Goal: Entertainment & Leisure: Consume media (video, audio)

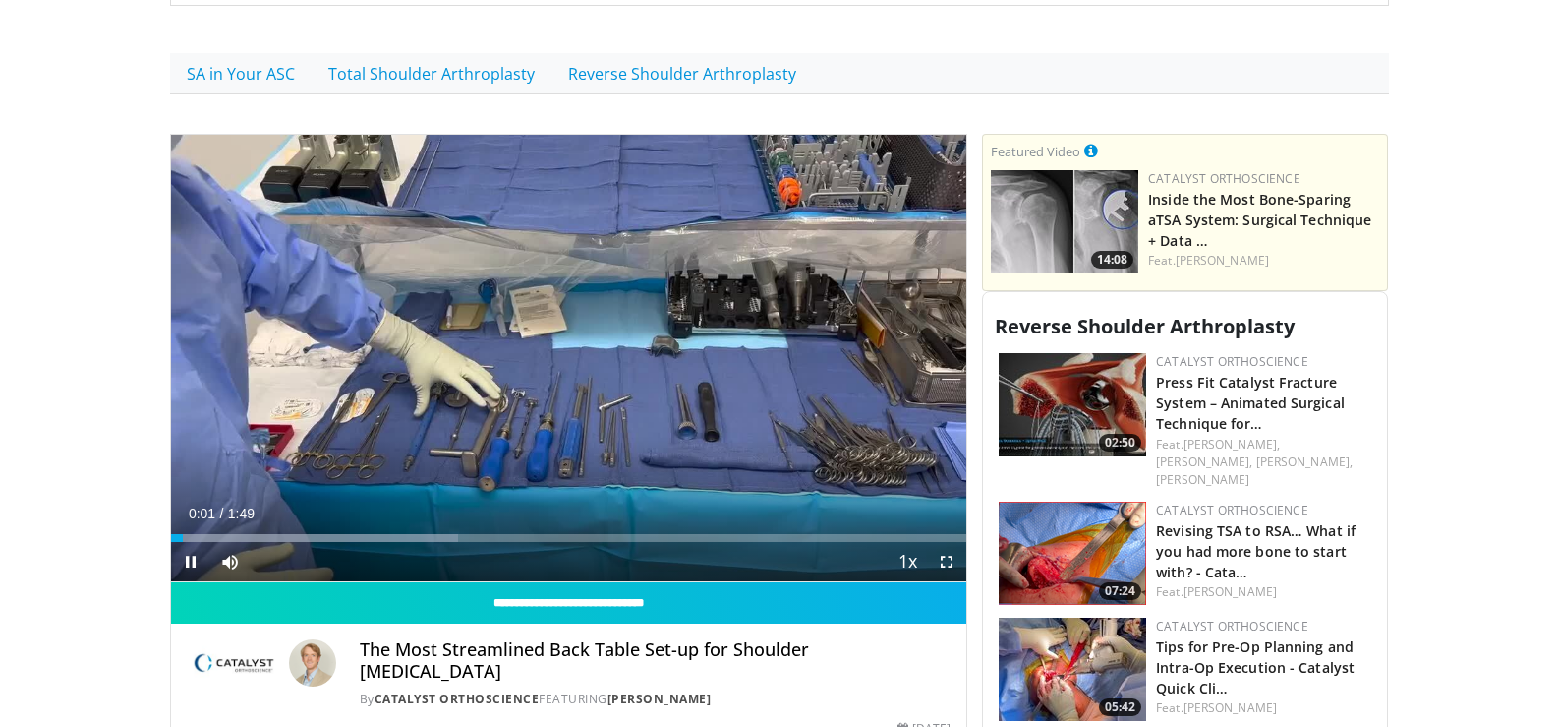
scroll to position [492, 0]
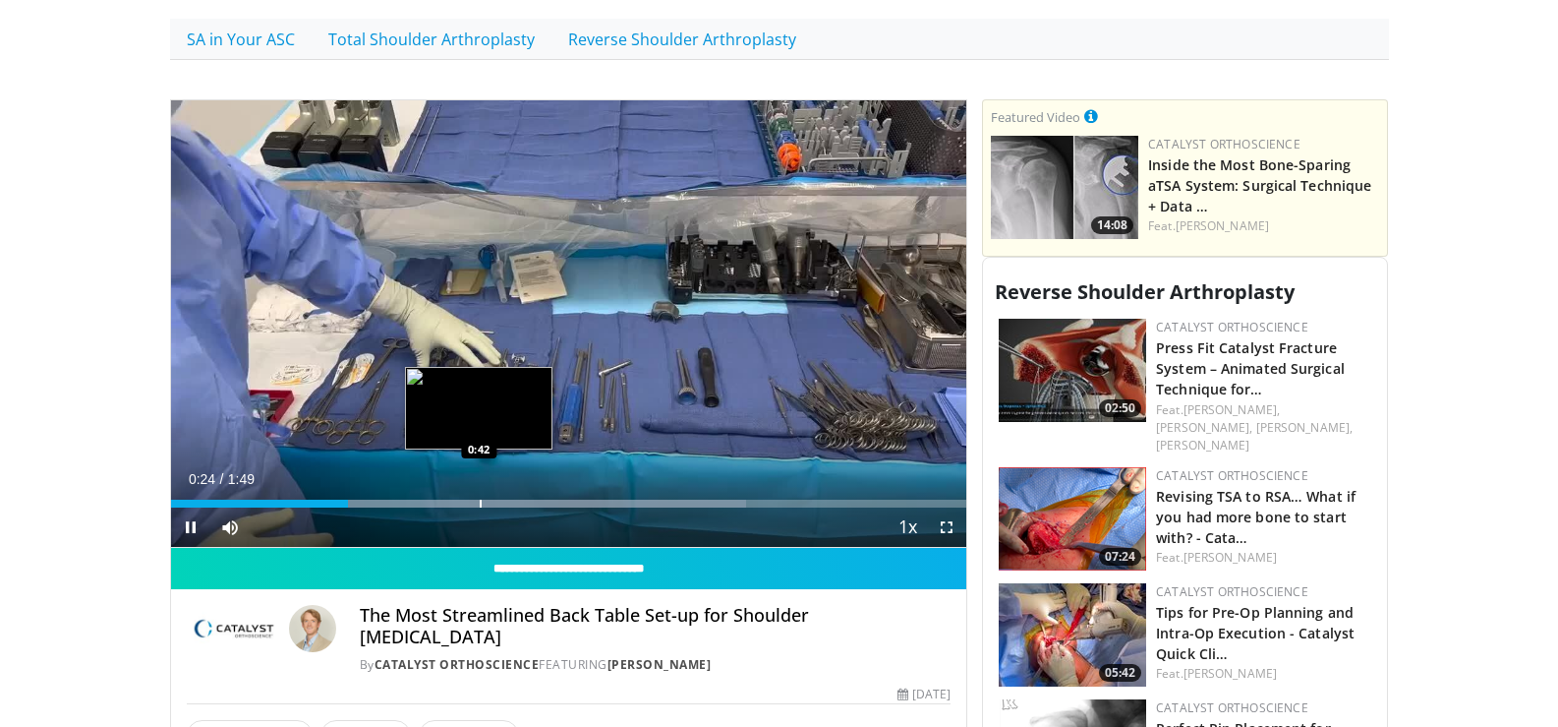
click at [481, 500] on div "Progress Bar" at bounding box center [481, 504] width 2 height 8
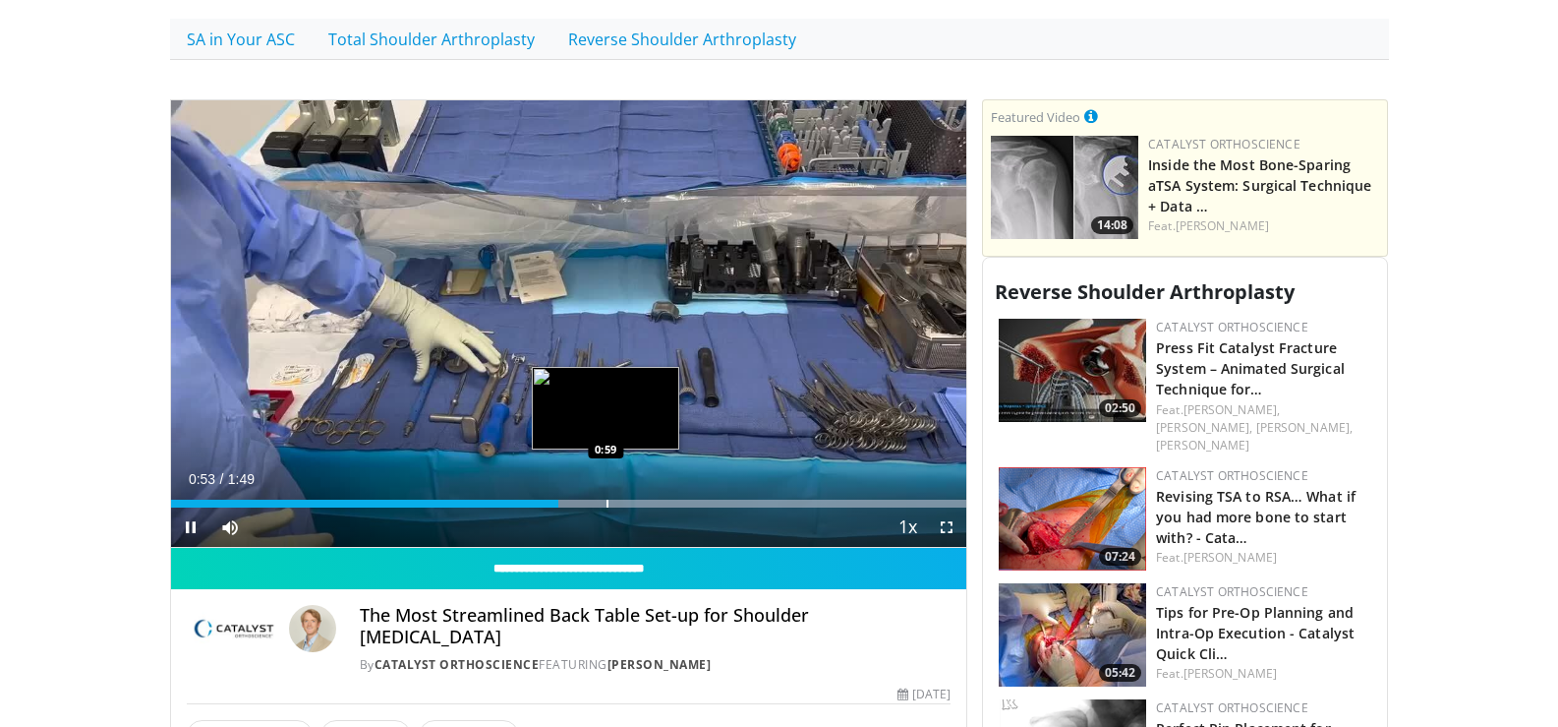
click at [607, 500] on div "Progress Bar" at bounding box center [608, 504] width 2 height 8
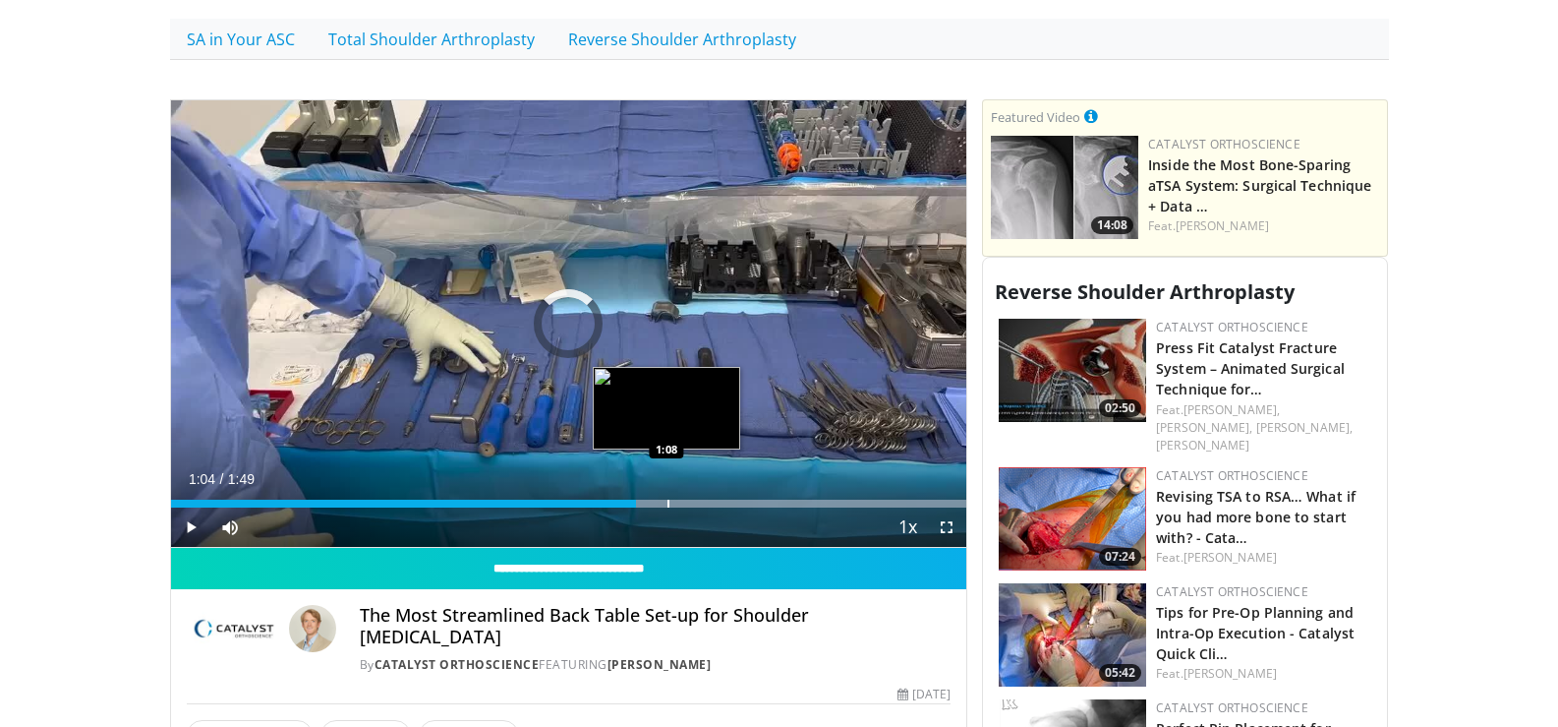
click at [667, 498] on div "Loaded : 100.00% 1:04 1:08" at bounding box center [569, 498] width 796 height 19
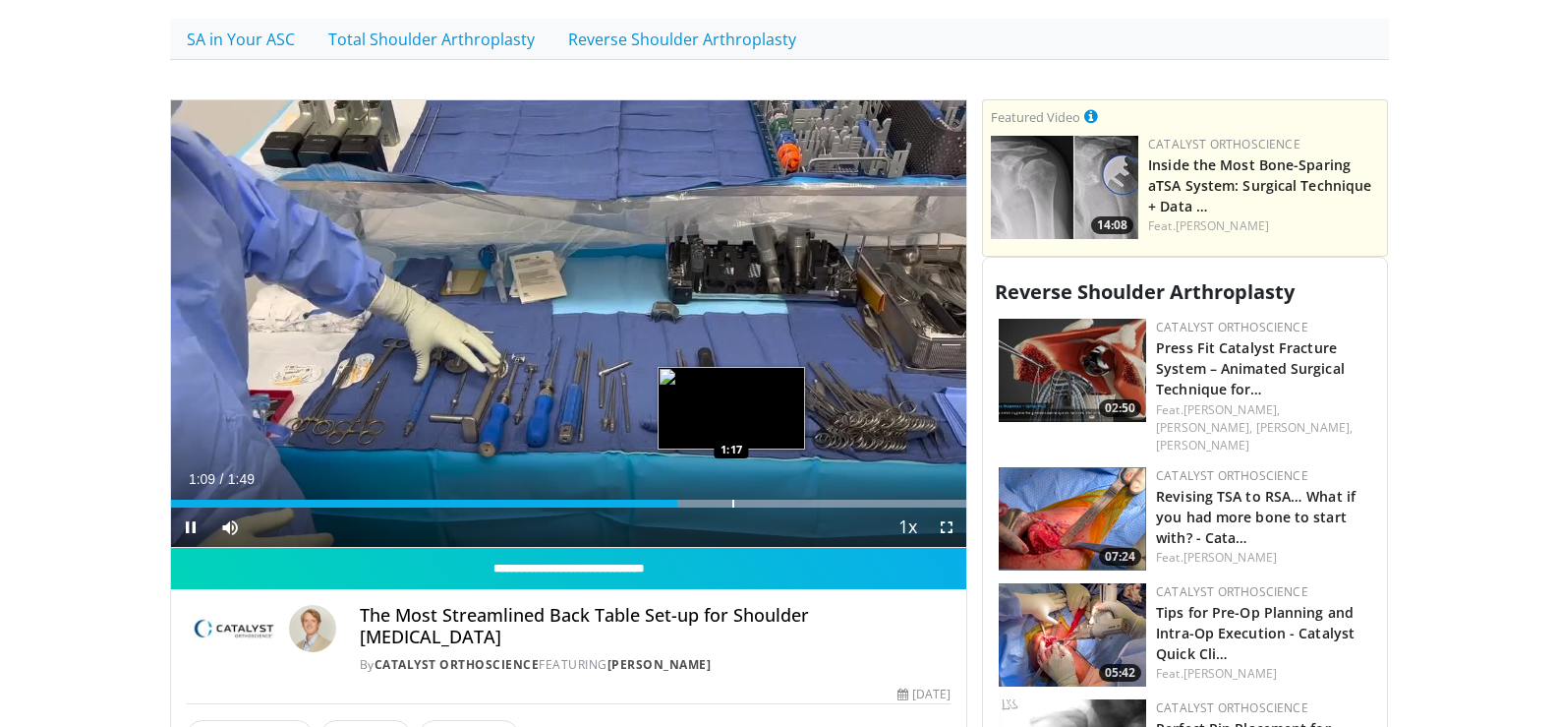
click at [733, 500] on div "Progress Bar" at bounding box center [734, 504] width 2 height 8
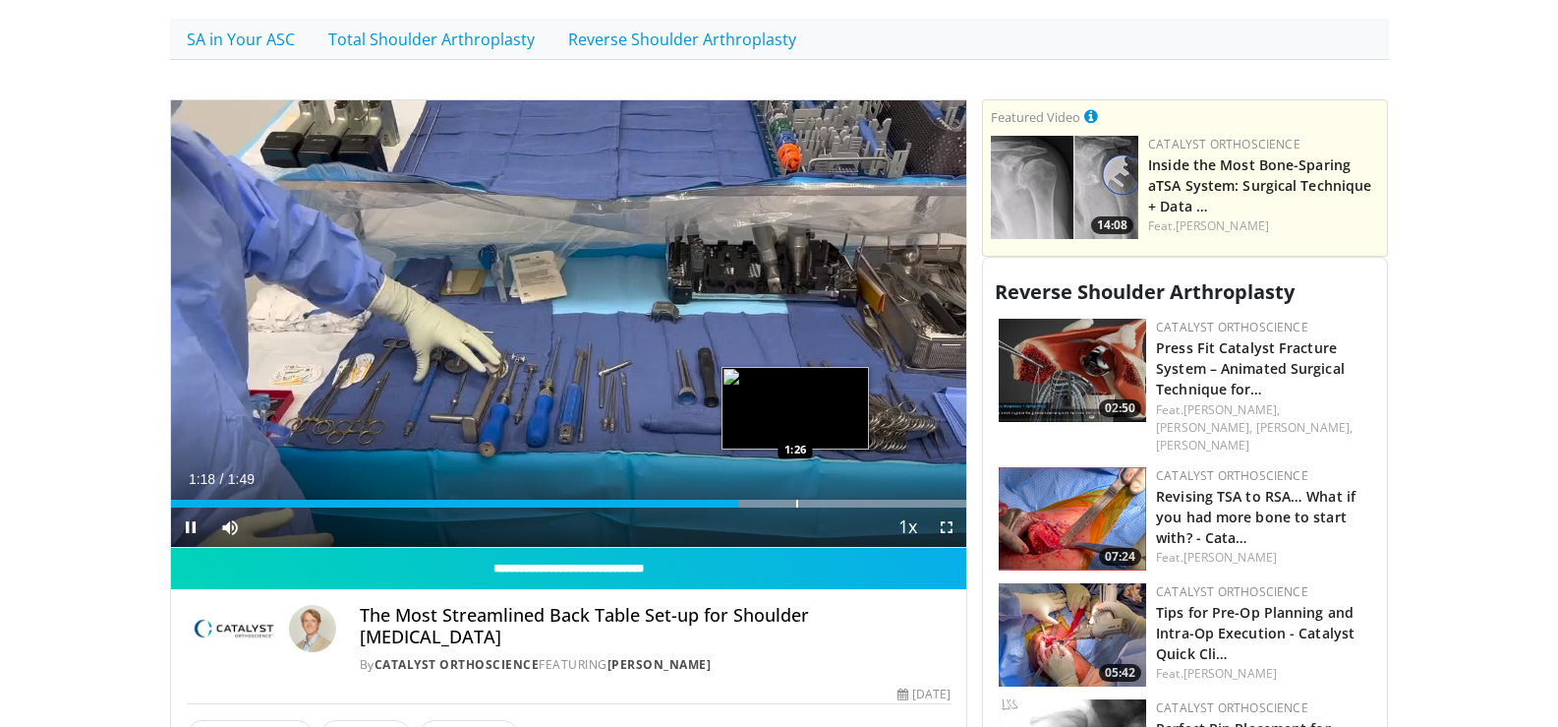
click at [796, 500] on div "Progress Bar" at bounding box center [797, 504] width 2 height 8
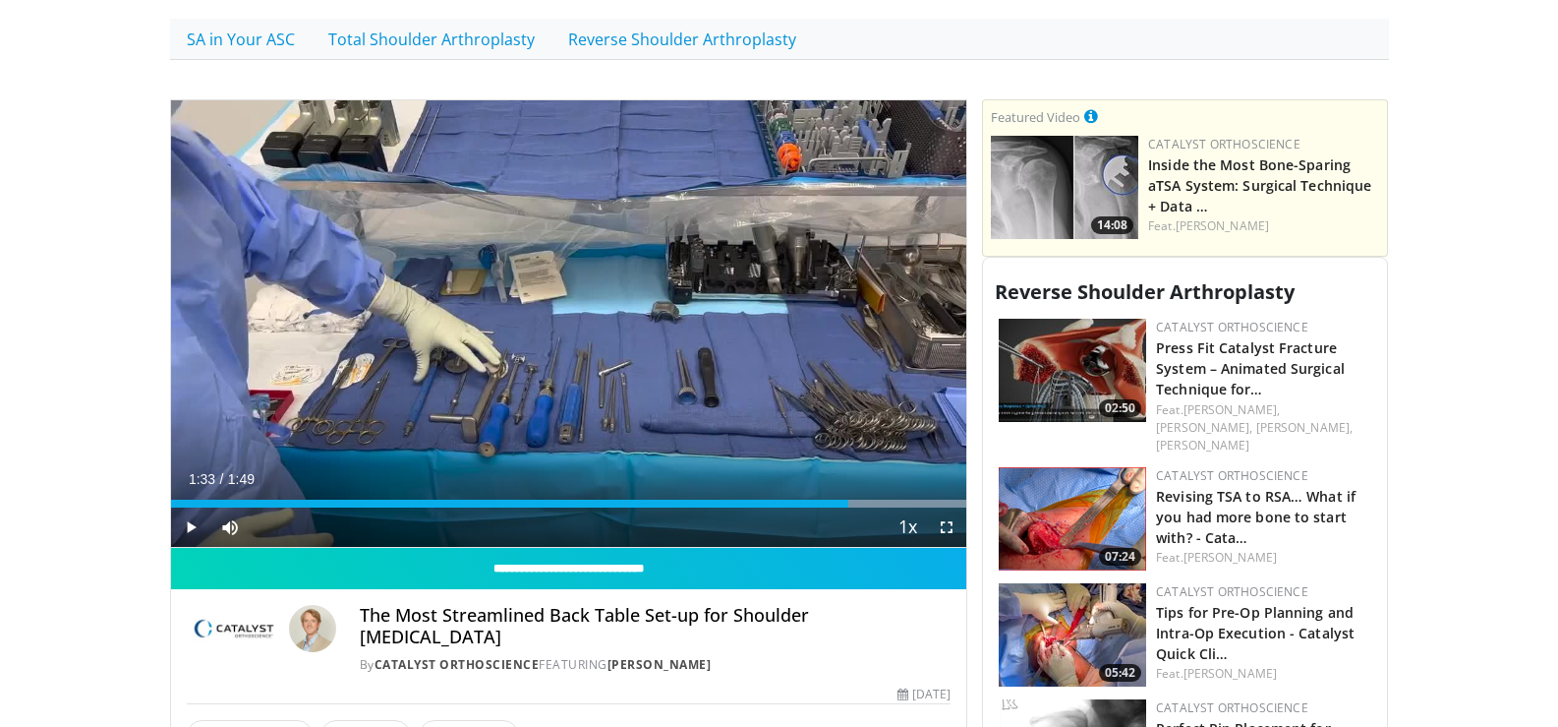
click at [850, 500] on div "Progress Bar" at bounding box center [851, 504] width 2 height 8
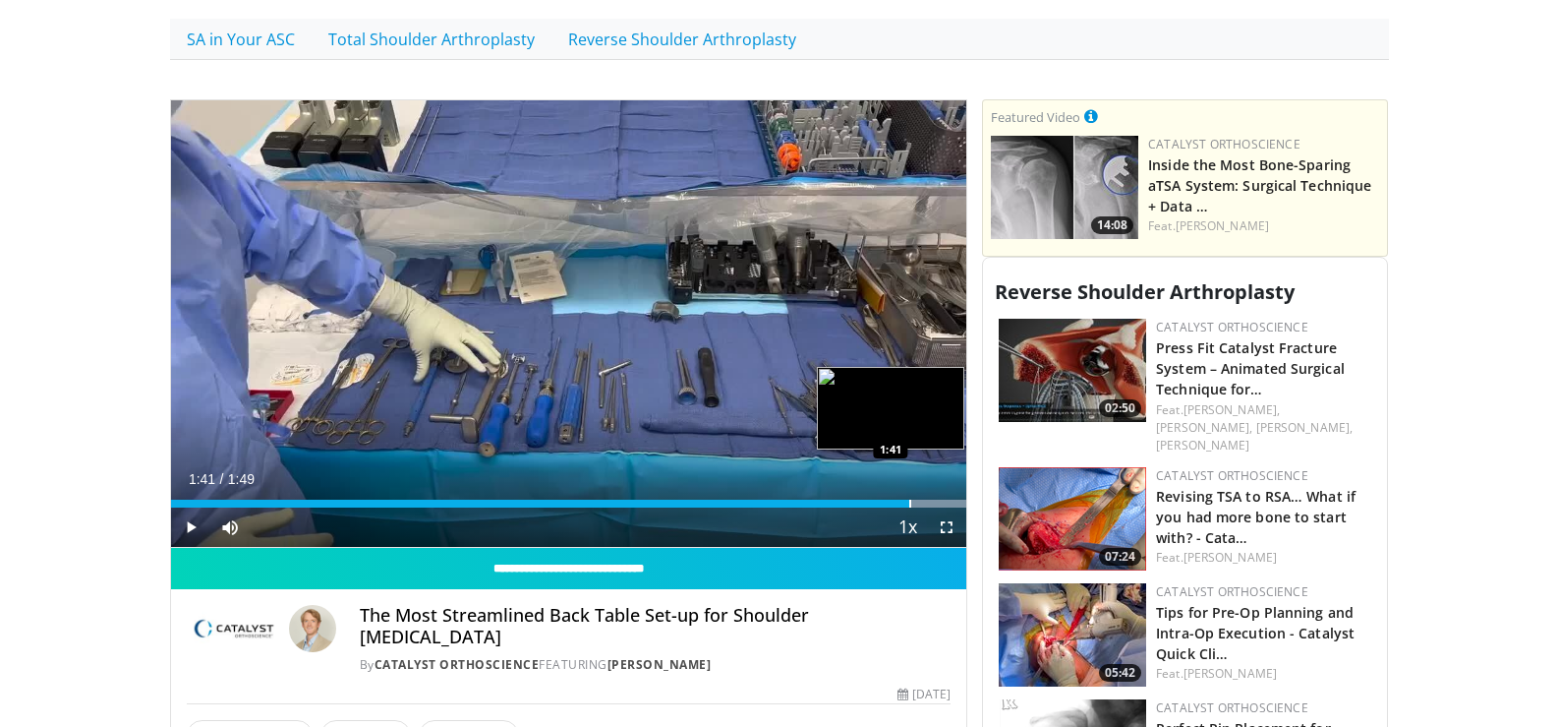
click at [910, 500] on div "Progress Bar" at bounding box center [911, 504] width 2 height 8
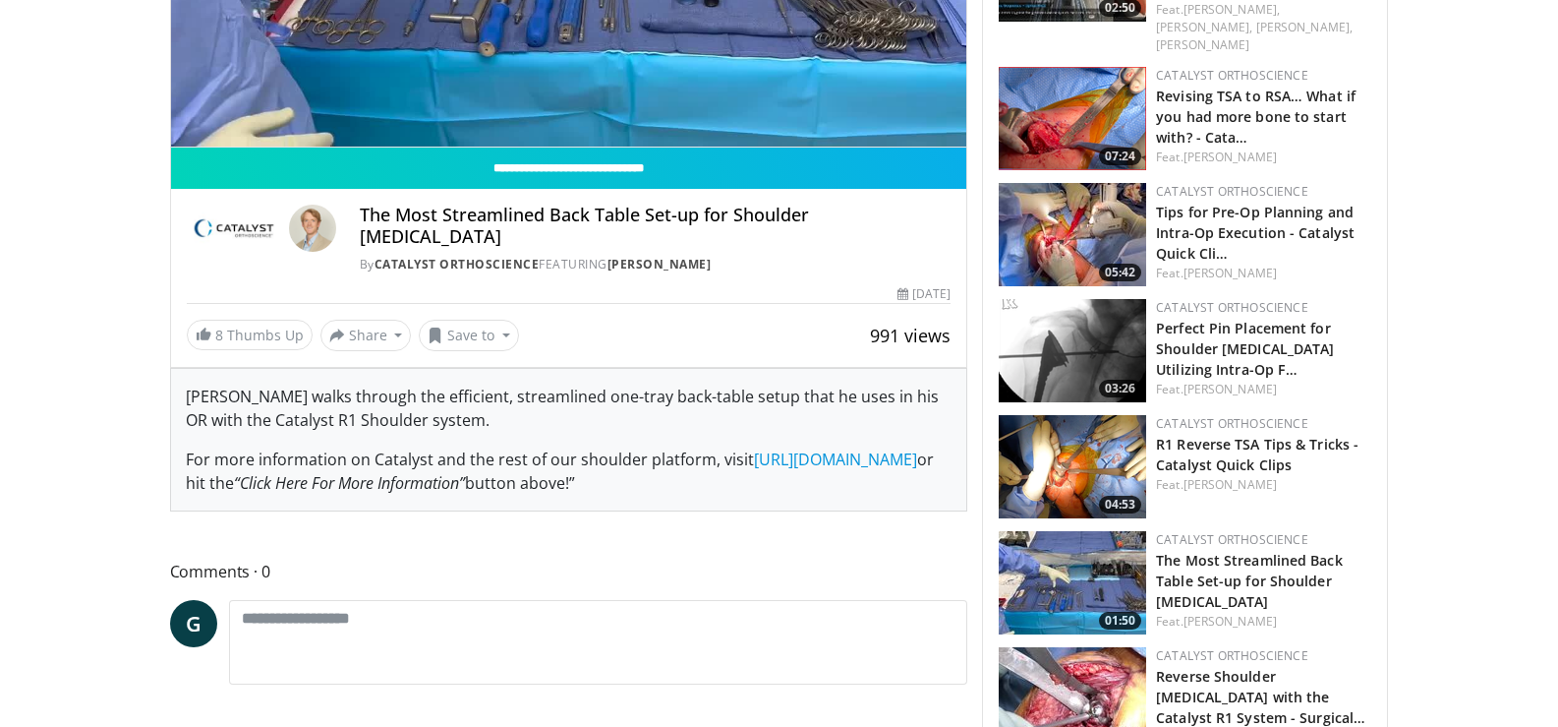
scroll to position [400, 0]
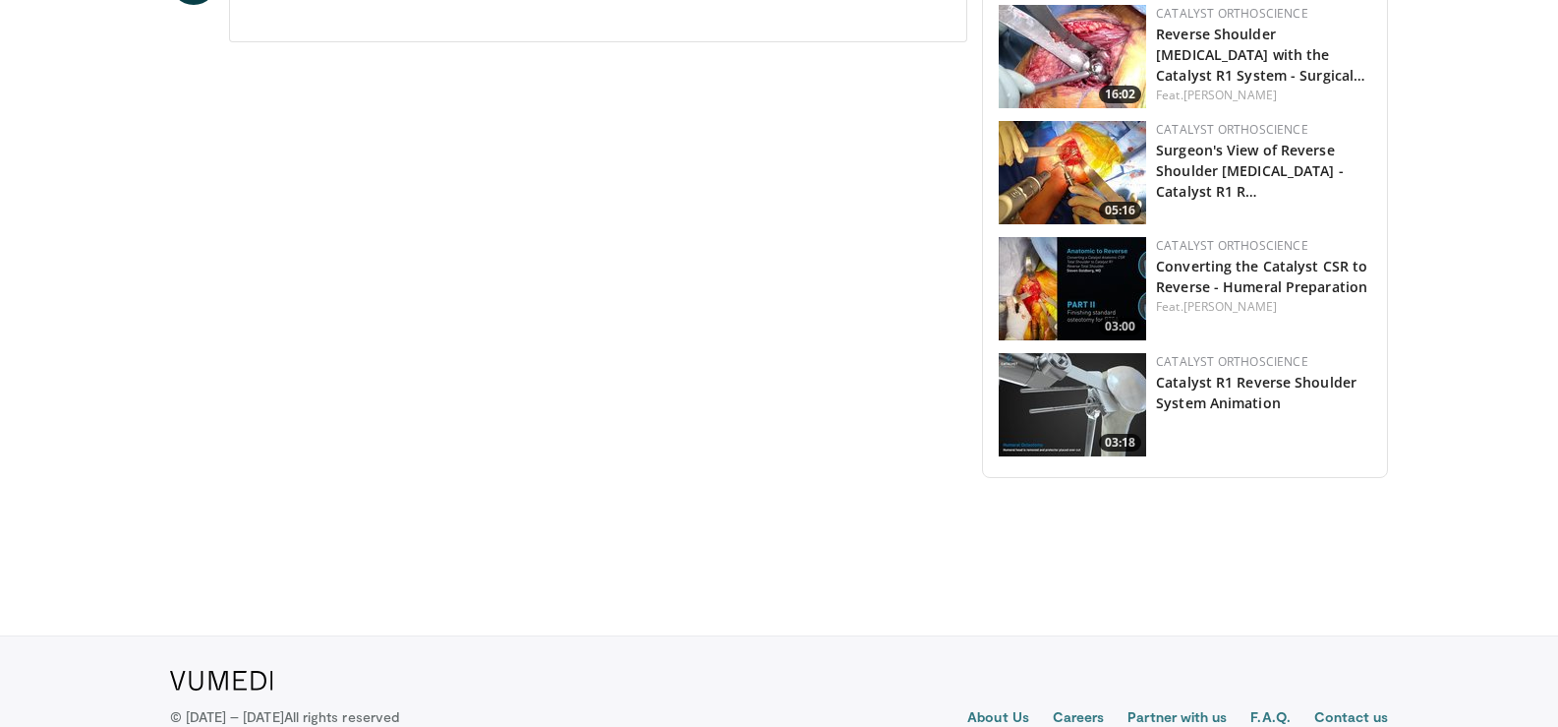
scroll to position [1580, 0]
